Goal: Transaction & Acquisition: Purchase product/service

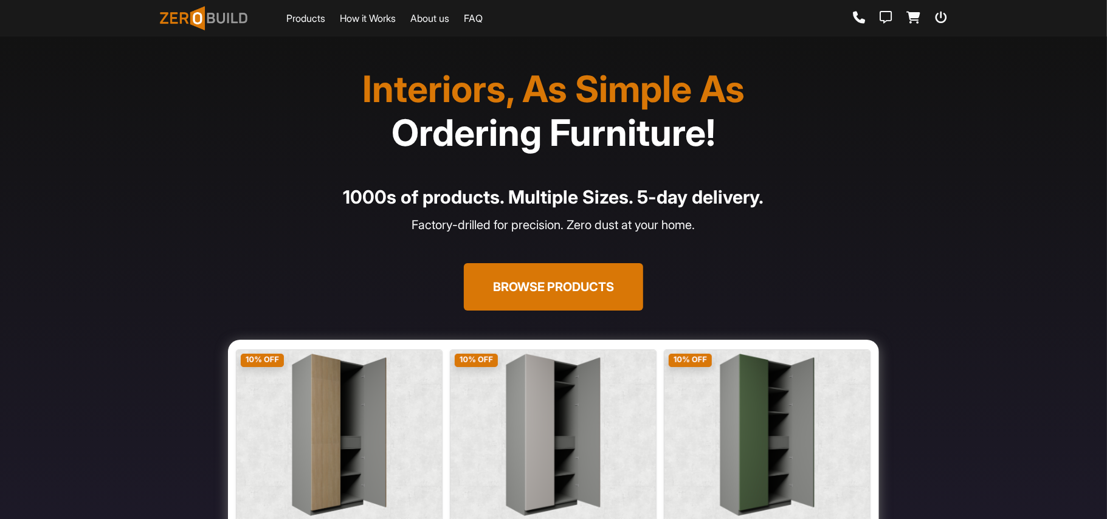
click at [302, 15] on link "Products" at bounding box center [305, 18] width 39 height 15
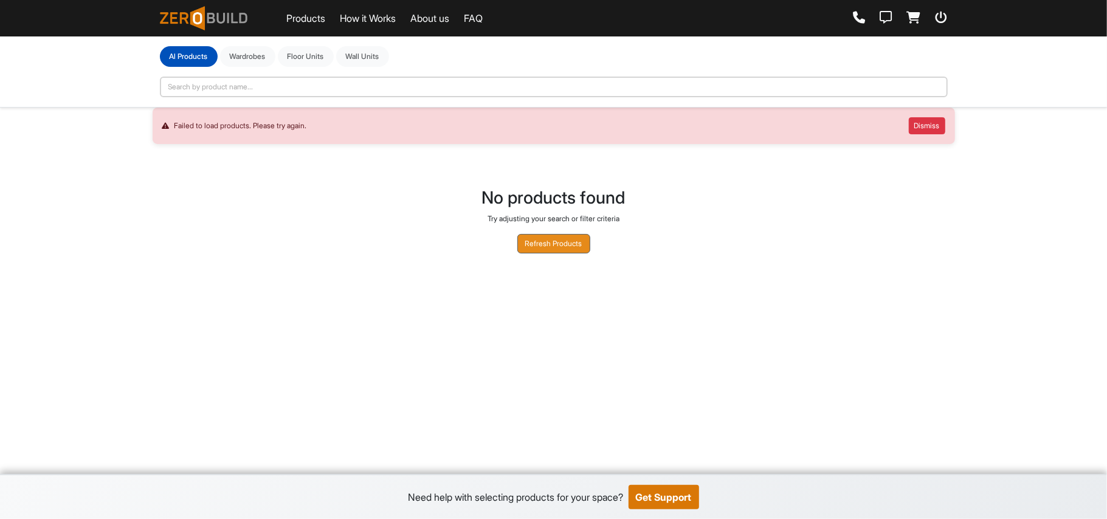
click at [545, 240] on button "Refresh Products" at bounding box center [553, 243] width 73 height 19
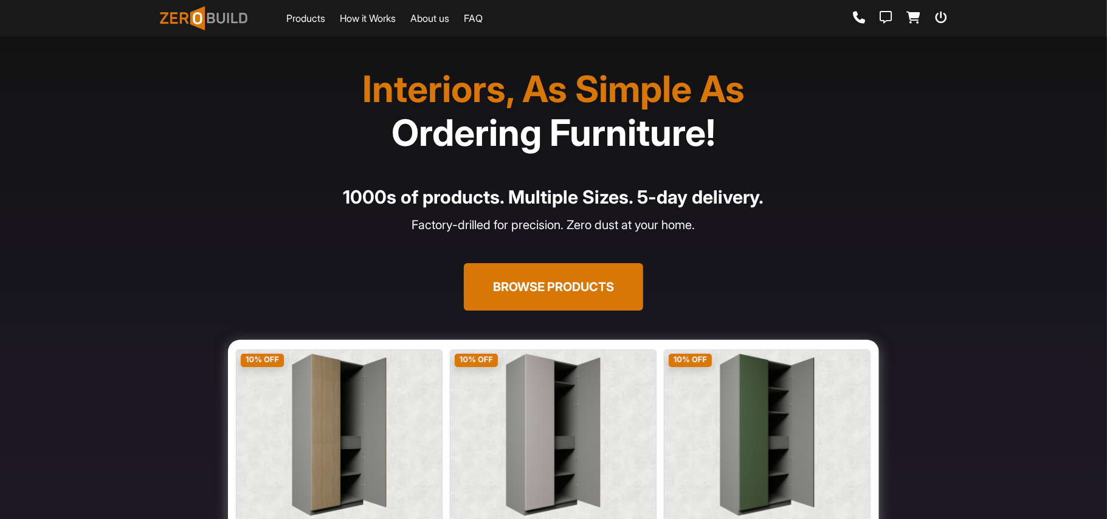
click at [560, 289] on button "Browse Products" at bounding box center [553, 286] width 179 height 47
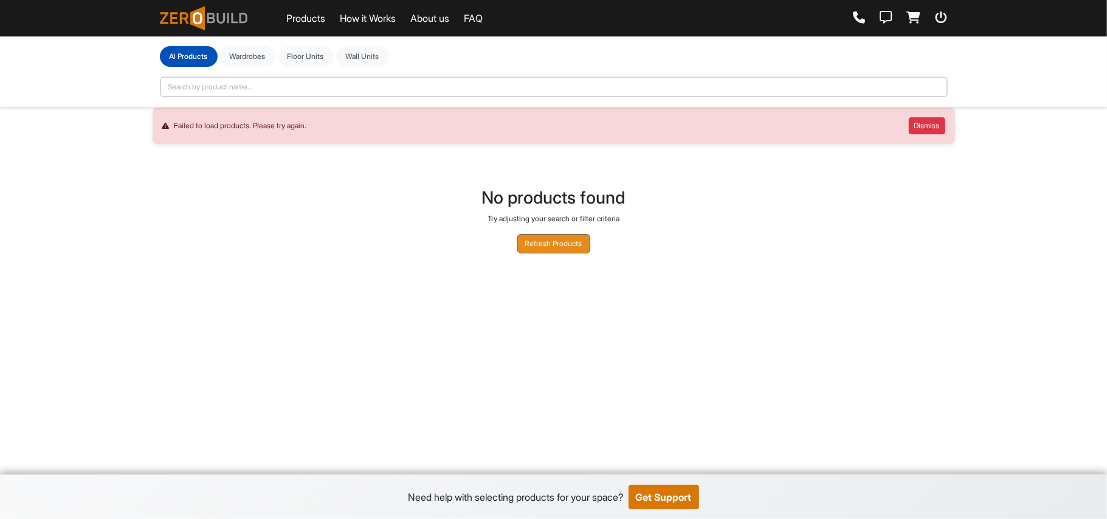
click at [562, 237] on button "Refresh Products" at bounding box center [553, 243] width 73 height 19
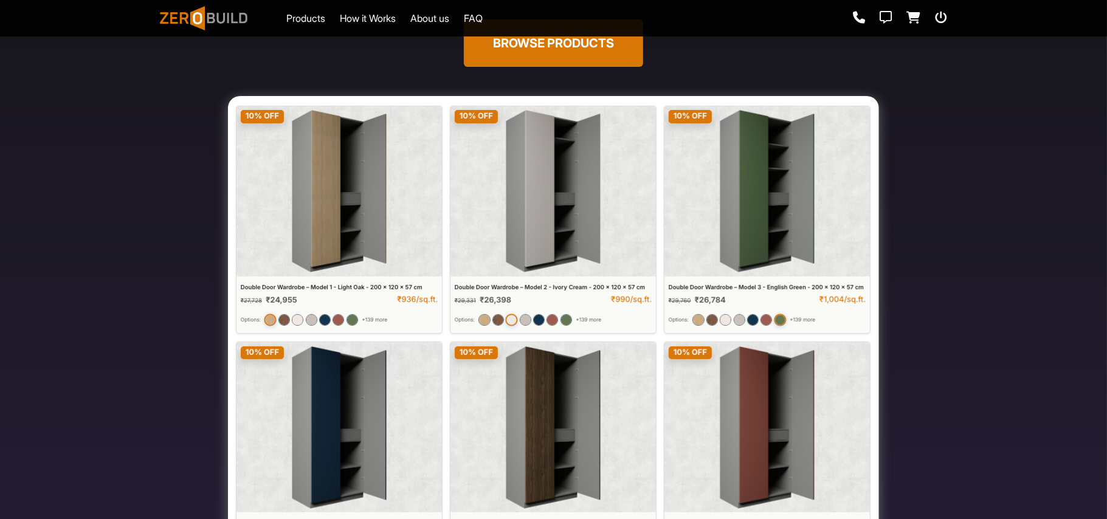
scroll to position [405, 0]
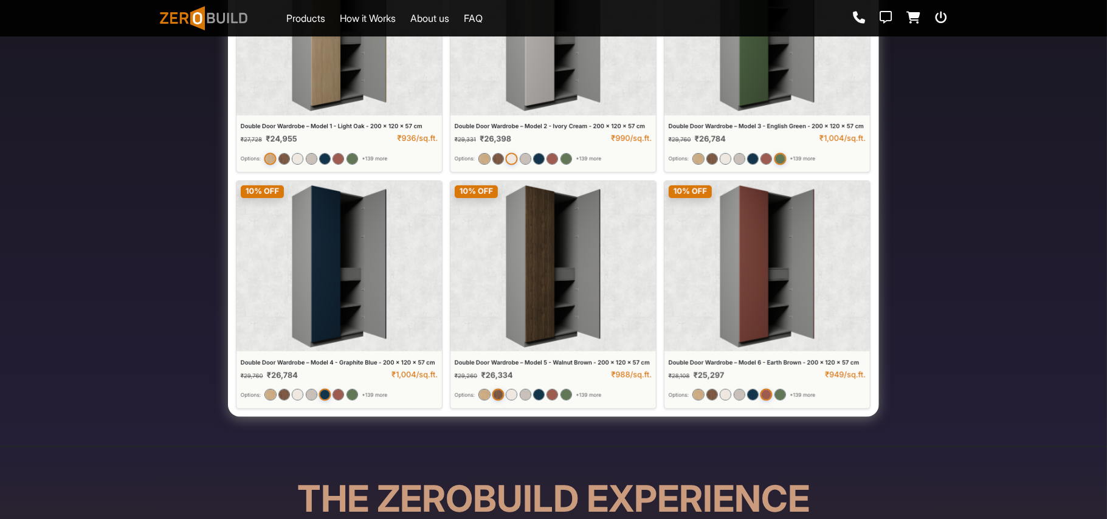
click at [596, 283] on img at bounding box center [553, 176] width 651 height 482
click at [497, 212] on img at bounding box center [553, 176] width 651 height 482
drag, startPoint x: 497, startPoint y: 212, endPoint x: 387, endPoint y: 214, distance: 110.1
click at [480, 209] on img at bounding box center [553, 176] width 651 height 482
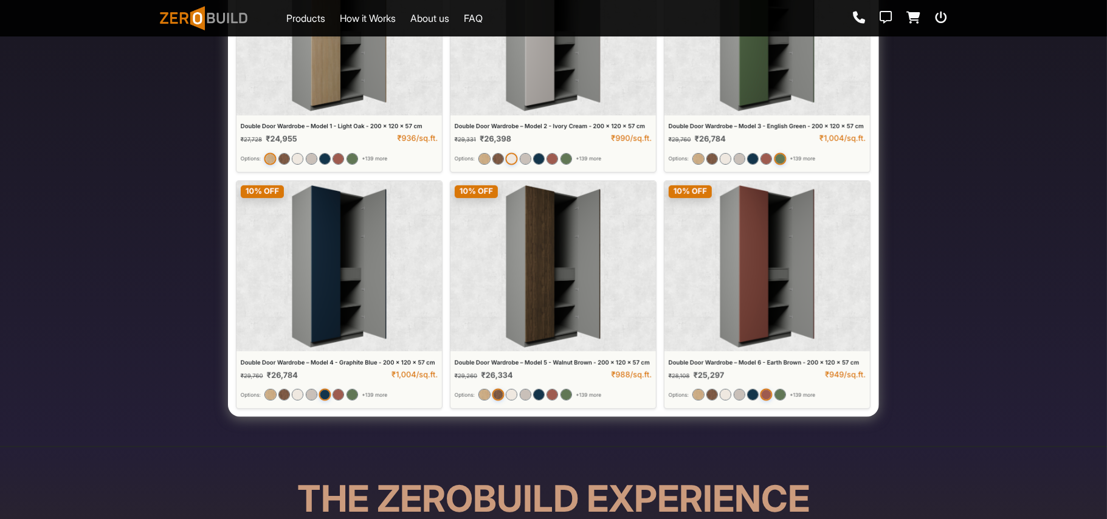
scroll to position [0, 0]
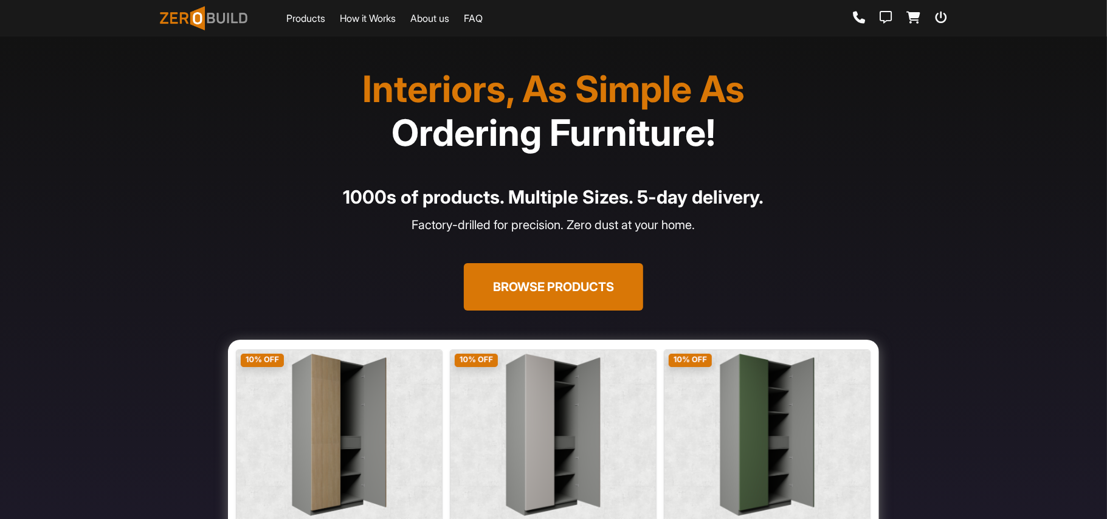
click at [601, 299] on button "Browse Products" at bounding box center [553, 286] width 179 height 47
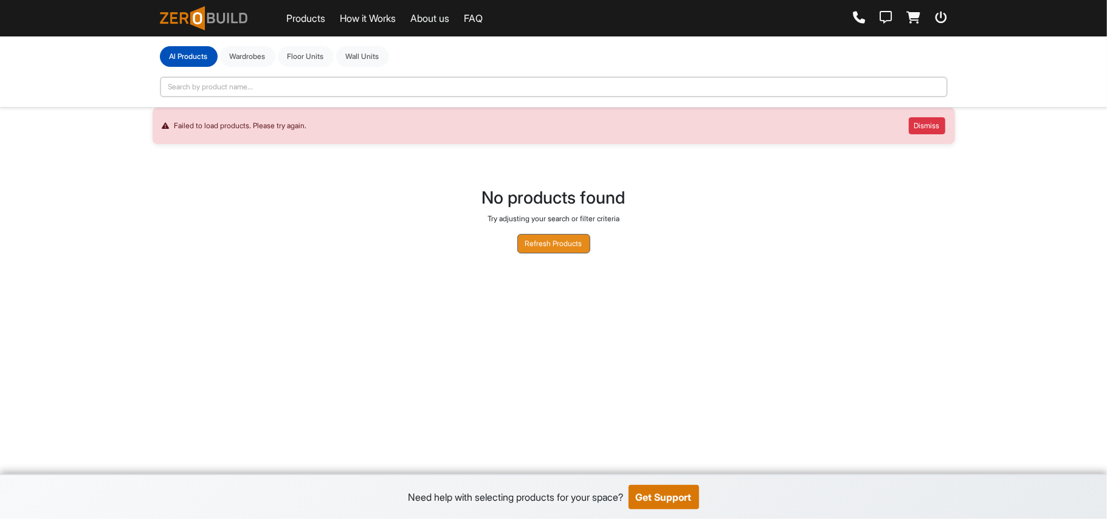
click at [540, 237] on button "Refresh Products" at bounding box center [553, 243] width 73 height 19
